Goal: Find specific page/section: Find specific page/section

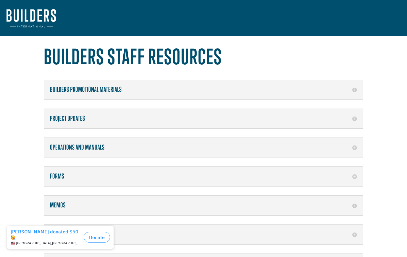
click at [351, 93] on h5 "Builders Promotional Materials" at bounding box center [203, 90] width 307 height 8
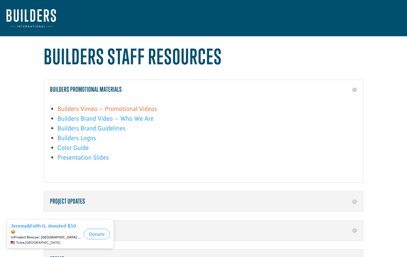
click at [146, 112] on link "Builders Vimeo – Promotional Videos" at bounding box center [107, 110] width 100 height 11
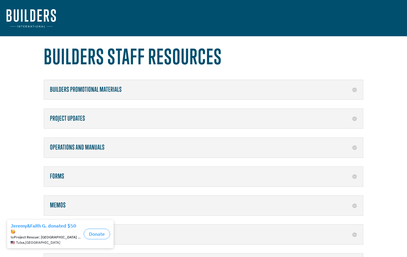
click at [346, 122] on h5 "Project Updates" at bounding box center [203, 119] width 307 height 8
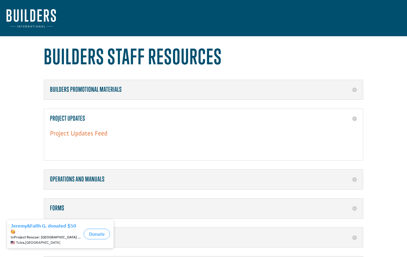
click at [93, 138] on link "Project Updates Feed" at bounding box center [78, 134] width 57 height 11
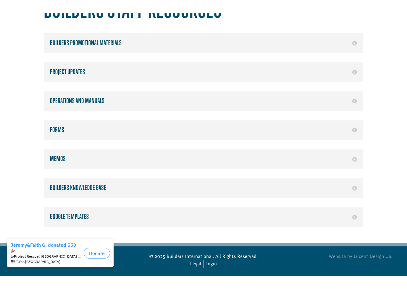
scroll to position [68, 0]
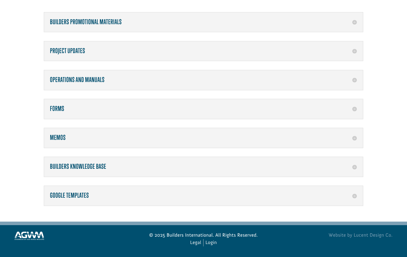
click at [352, 165] on h5 "Builders Knowledge Base" at bounding box center [203, 167] width 307 height 8
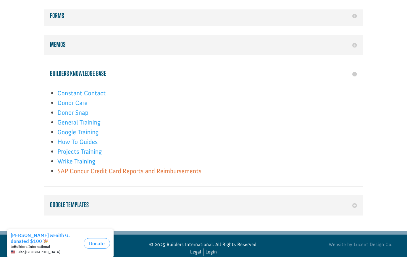
scroll to position [161, 0]
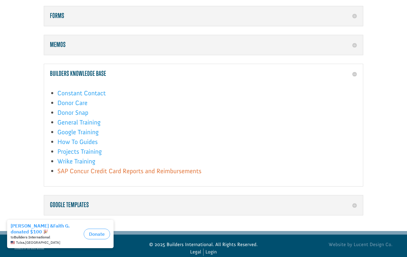
click at [190, 176] on link "SAP Concur Credit Card Reports and Reimbursements" at bounding box center [129, 172] width 144 height 11
